Goal: Communication & Community: Answer question/provide support

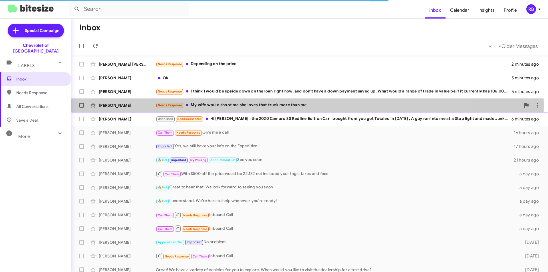
click at [254, 106] on div "Needs Response My wife would shoot me she loves that truck more than me" at bounding box center [338, 105] width 365 height 7
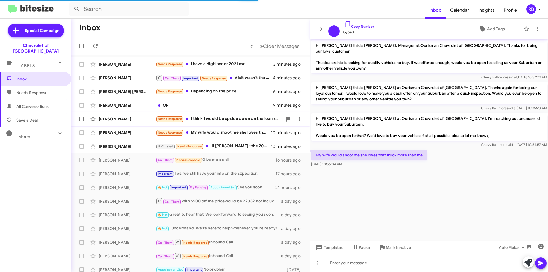
click at [222, 122] on div "Ryan Golueke Needs Response I think I would be upside down on the loan right no…" at bounding box center [190, 118] width 229 height 11
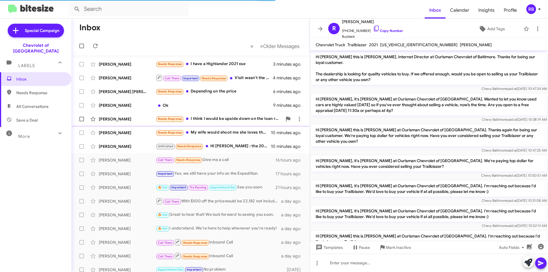
scroll to position [51, 0]
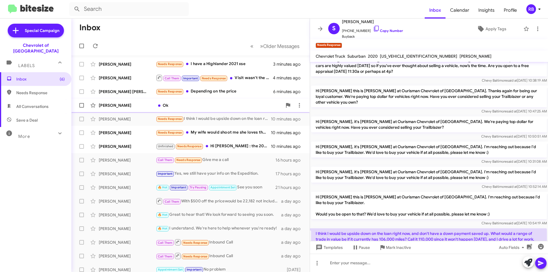
click at [217, 104] on div "Ok" at bounding box center [219, 106] width 126 height 6
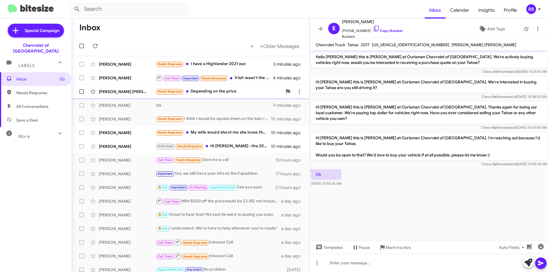
click at [219, 94] on div "Needs Response Depending on the price" at bounding box center [219, 91] width 126 height 7
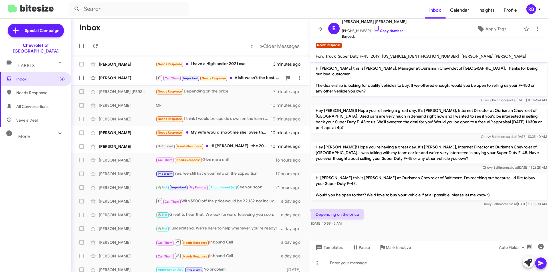
click at [256, 77] on div "Call Them Important Needs Response Visit wasn't the best felt rushed. But just …" at bounding box center [219, 77] width 126 height 7
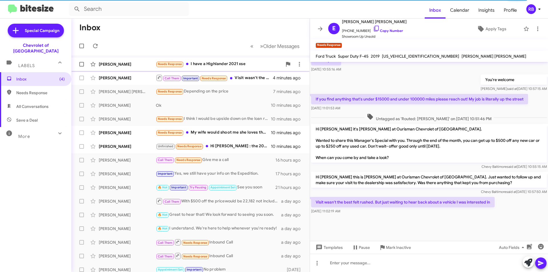
click at [222, 64] on div "Needs Response I have a Highlander 2021 xse" at bounding box center [219, 64] width 126 height 7
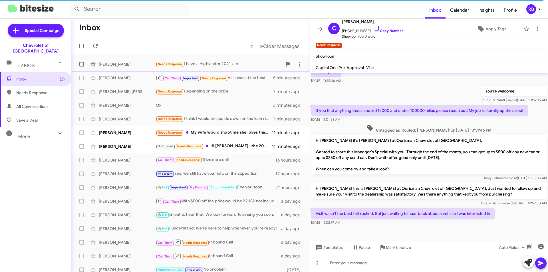
click at [230, 65] on div "Needs Response I have a Highlander 2021 xse" at bounding box center [219, 64] width 126 height 7
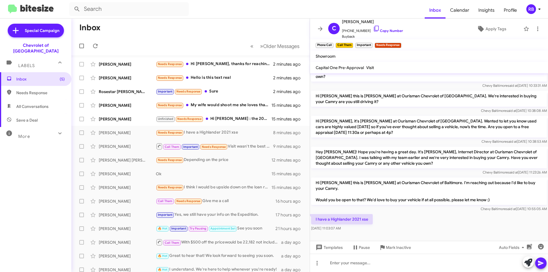
scroll to position [3, 0]
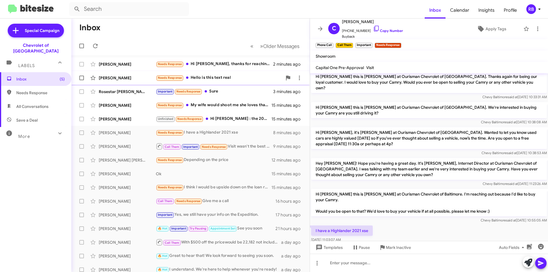
click at [252, 76] on div "Needs Response Hello is this text real" at bounding box center [219, 78] width 126 height 7
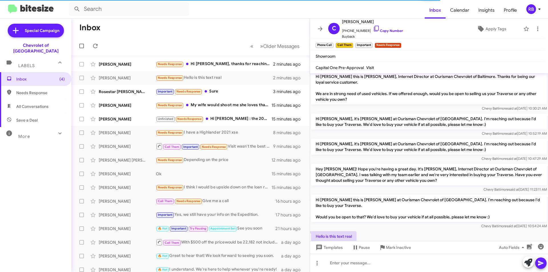
scroll to position [35, 0]
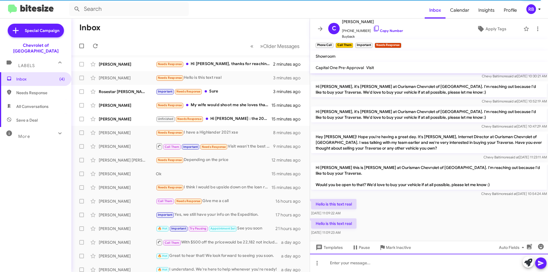
click at [344, 261] on div at bounding box center [429, 263] width 238 height 18
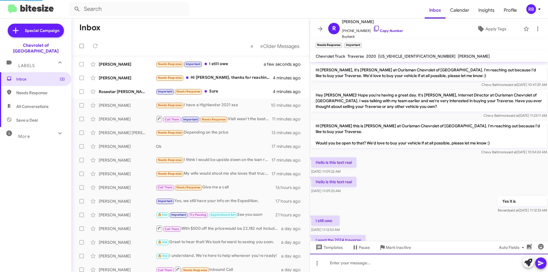
scroll to position [87, 0]
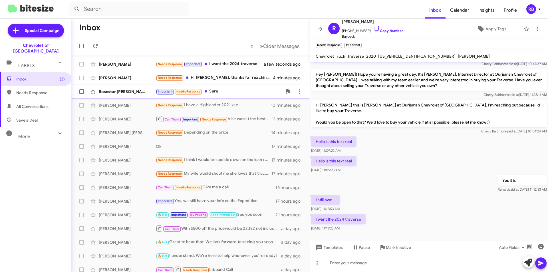
click at [234, 91] on div "Important Needs Response Sure" at bounding box center [219, 91] width 126 height 7
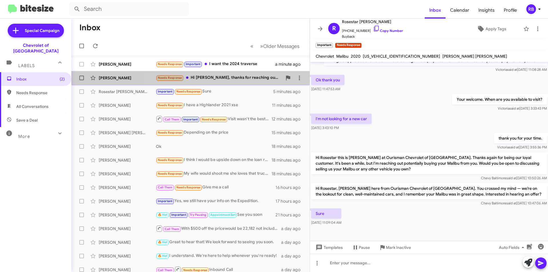
click at [241, 81] on div "Needs Response Hi Erik, thanks for reaching out. Yes I would be interested in t…" at bounding box center [219, 78] width 126 height 7
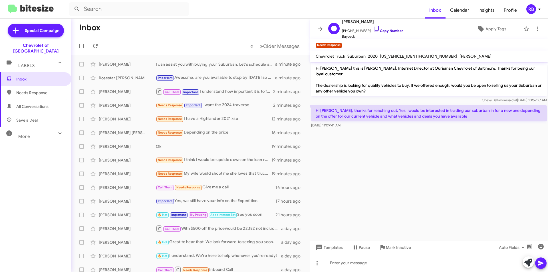
click at [392, 30] on link "Copy Number" at bounding box center [388, 31] width 30 height 4
click at [222, 80] on div "Important Awesome, are you available to stop by today so we can physically see …" at bounding box center [219, 78] width 126 height 7
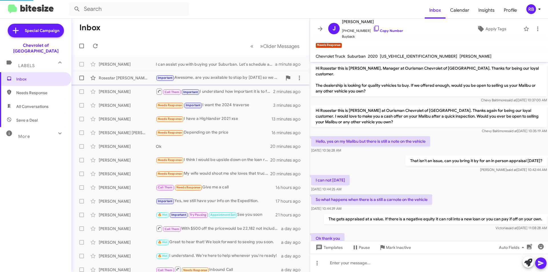
scroll to position [179, 0]
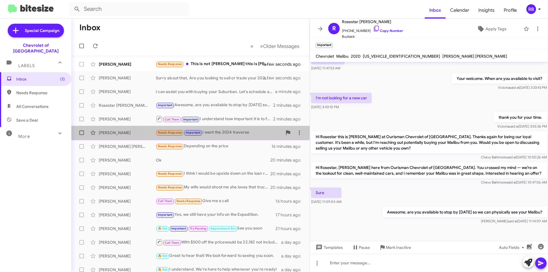
click at [225, 130] on div "Needs Response Important I want the 2024 traverse" at bounding box center [219, 132] width 126 height 7
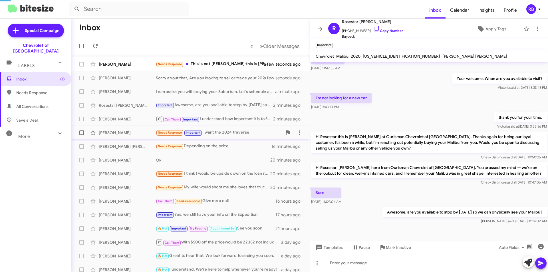
scroll to position [87, 0]
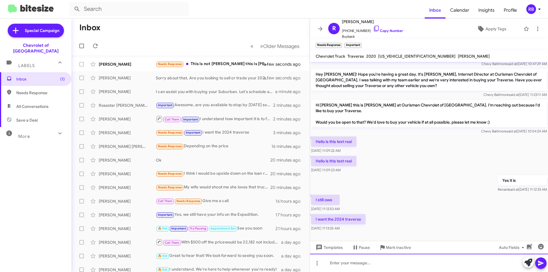
click at [347, 262] on div at bounding box center [429, 263] width 238 height 18
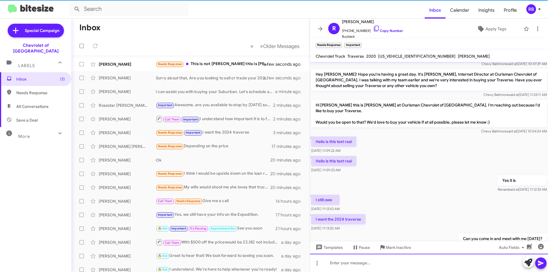
scroll to position [0, 0]
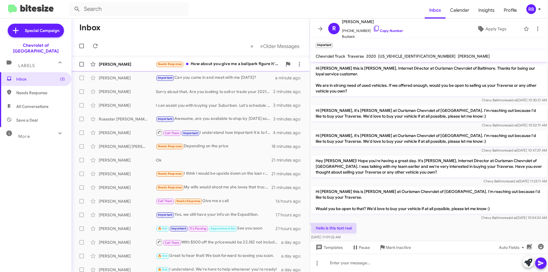
click at [220, 64] on div "Needs Response How about you give me a ballpark figure it's only got 24,000 mil…" at bounding box center [219, 64] width 126 height 7
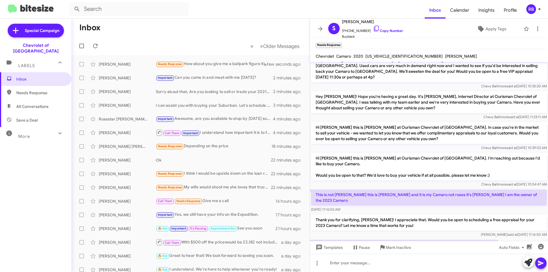
scroll to position [115, 0]
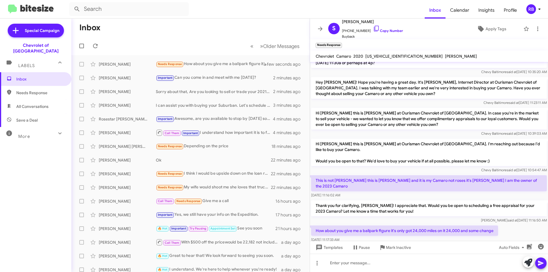
click at [380, 56] on span "1G1FB1RS2L0138621" at bounding box center [403, 56] width 77 height 5
copy span "1G1FB1RS2L0138621"
